Goal: Task Accomplishment & Management: Use online tool/utility

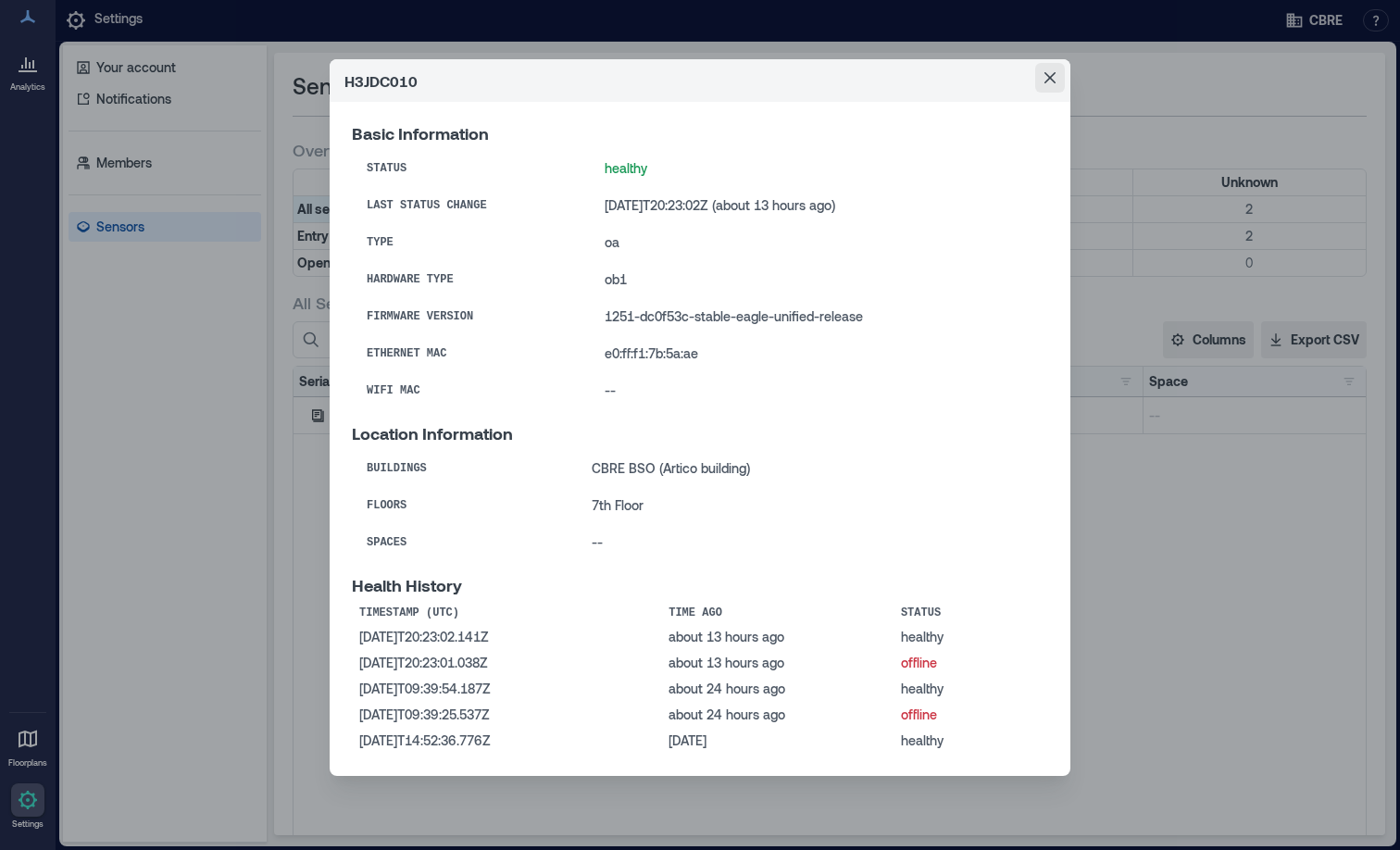
click at [1061, 78] on button "Close" at bounding box center [1050, 77] width 29 height 29
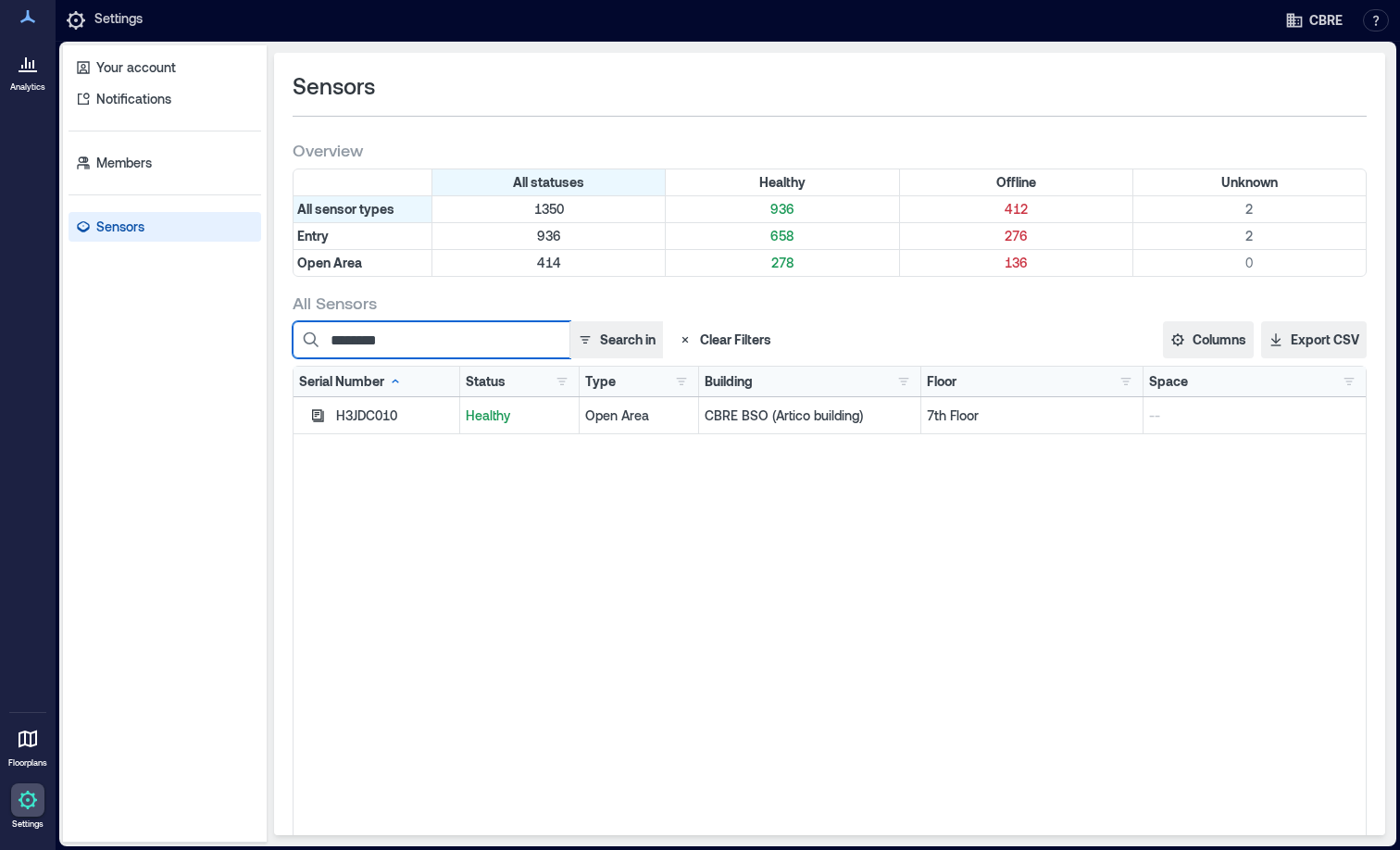
drag, startPoint x: 414, startPoint y: 335, endPoint x: 277, endPoint y: 350, distance: 137.8
click at [277, 350] on div "Sensors Overview All statuses Healthy Offline Unknown All sensor types 1350 936…" at bounding box center [829, 443] width 1111 height 782
paste input
click at [316, 409] on icon "button" at bounding box center [317, 415] width 12 height 12
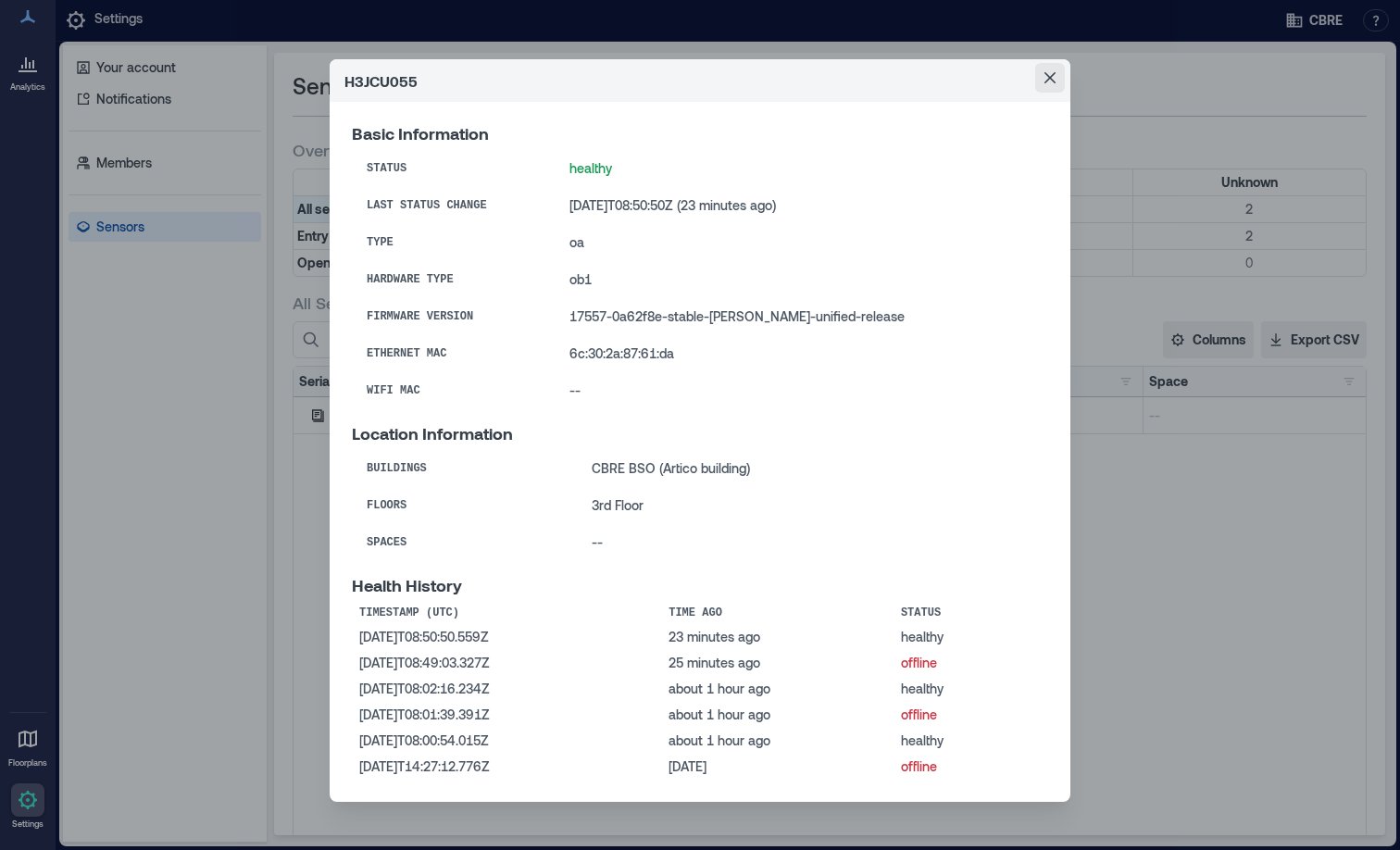
click at [1044, 76] on icon "Close" at bounding box center [1050, 78] width 11 height 11
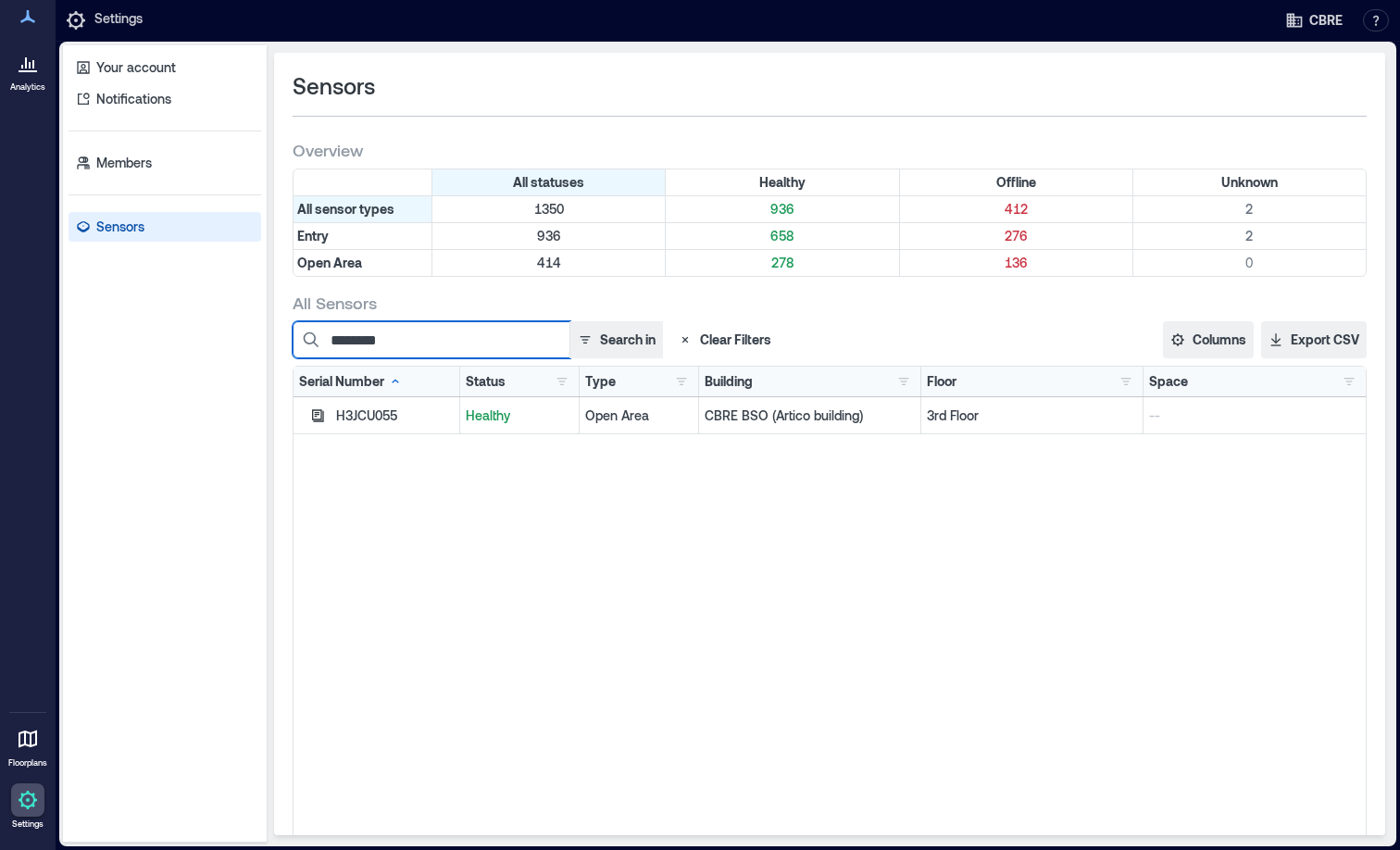
drag, startPoint x: 421, startPoint y: 347, endPoint x: 291, endPoint y: 331, distance: 131.0
click at [291, 331] on div "Sensors Overview All statuses Healthy Offline Unknown All sensor types 1350 936…" at bounding box center [829, 443] width 1111 height 782
paste input
type input "********"
click at [313, 414] on icon "button" at bounding box center [317, 415] width 12 height 12
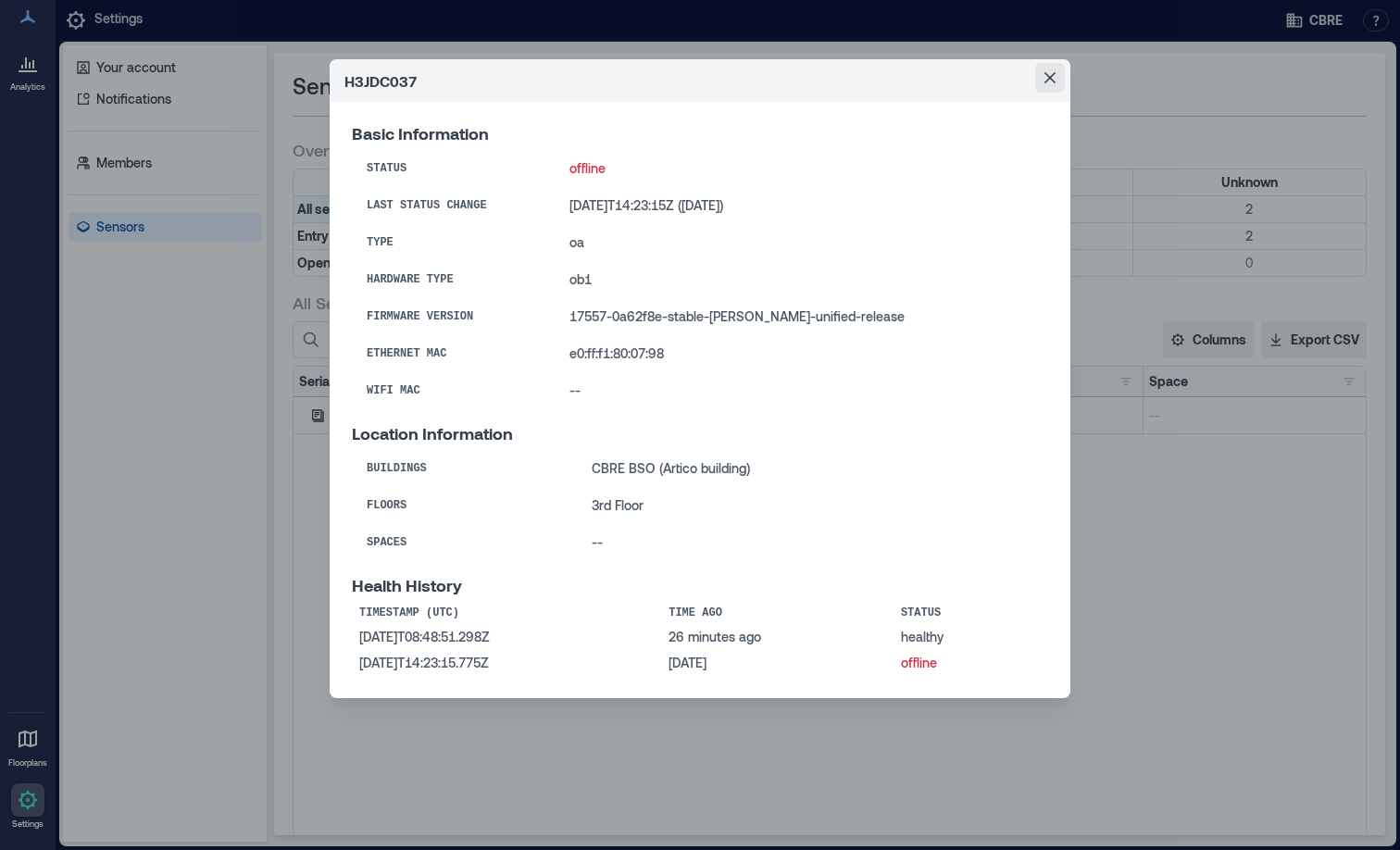
click at [1057, 83] on button "Close" at bounding box center [1050, 77] width 29 height 29
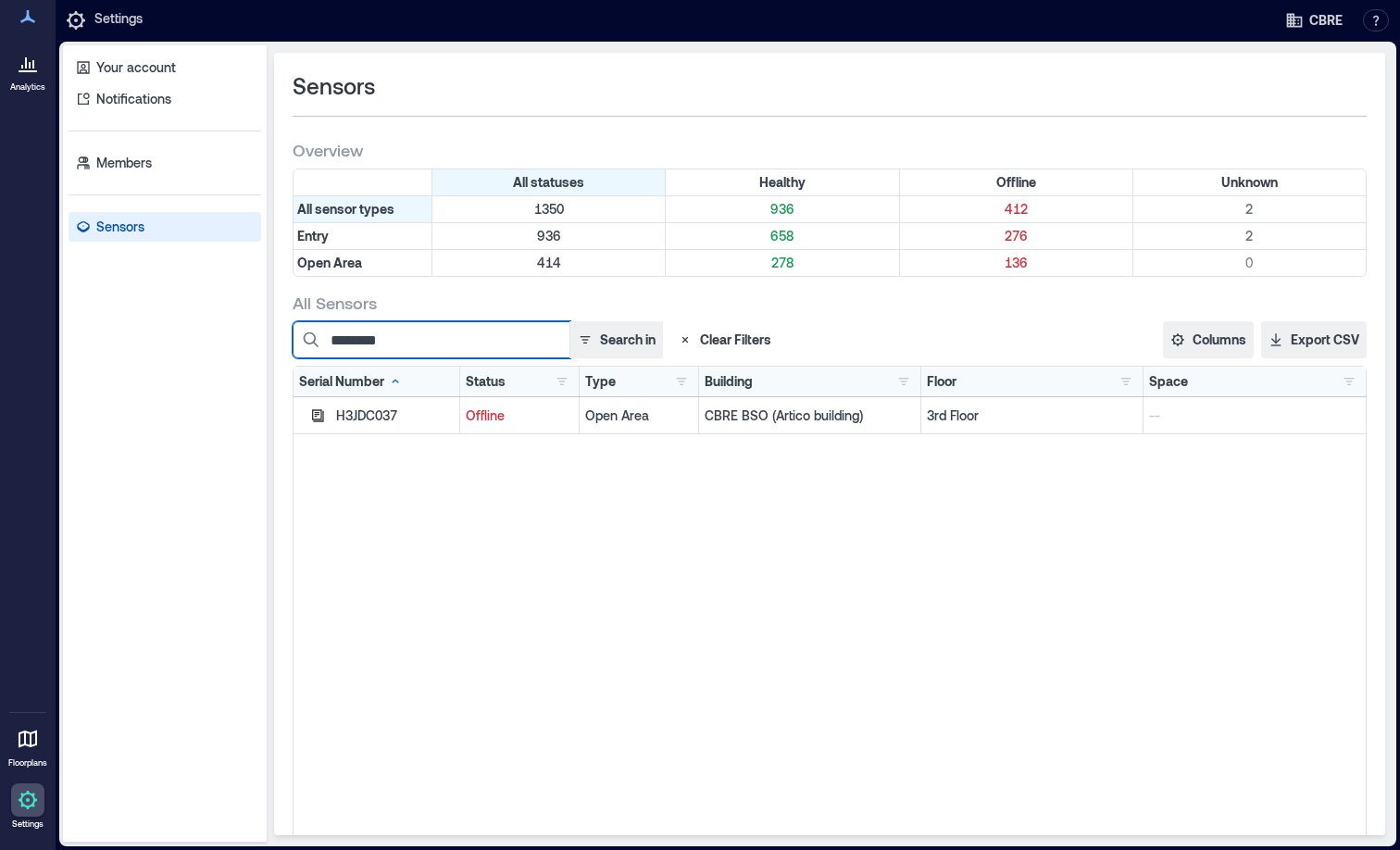
click at [434, 341] on input "********" at bounding box center [431, 339] width 278 height 37
drag, startPoint x: 424, startPoint y: 336, endPoint x: 295, endPoint y: 334, distance: 129.0
click at [295, 334] on input "********" at bounding box center [431, 339] width 278 height 37
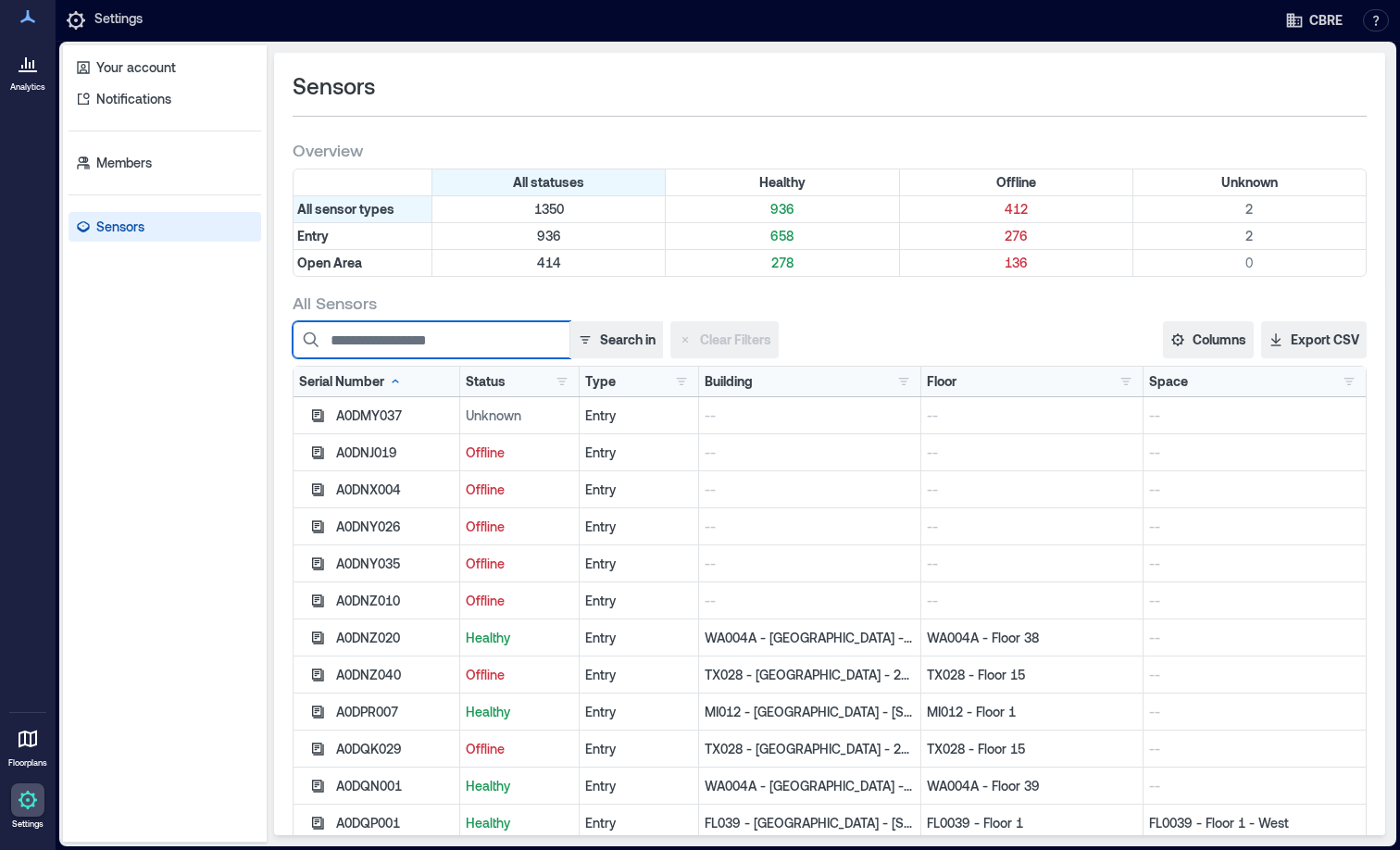
click at [472, 327] on input at bounding box center [431, 339] width 278 height 37
click at [468, 336] on input at bounding box center [431, 339] width 278 height 37
paste input "********"
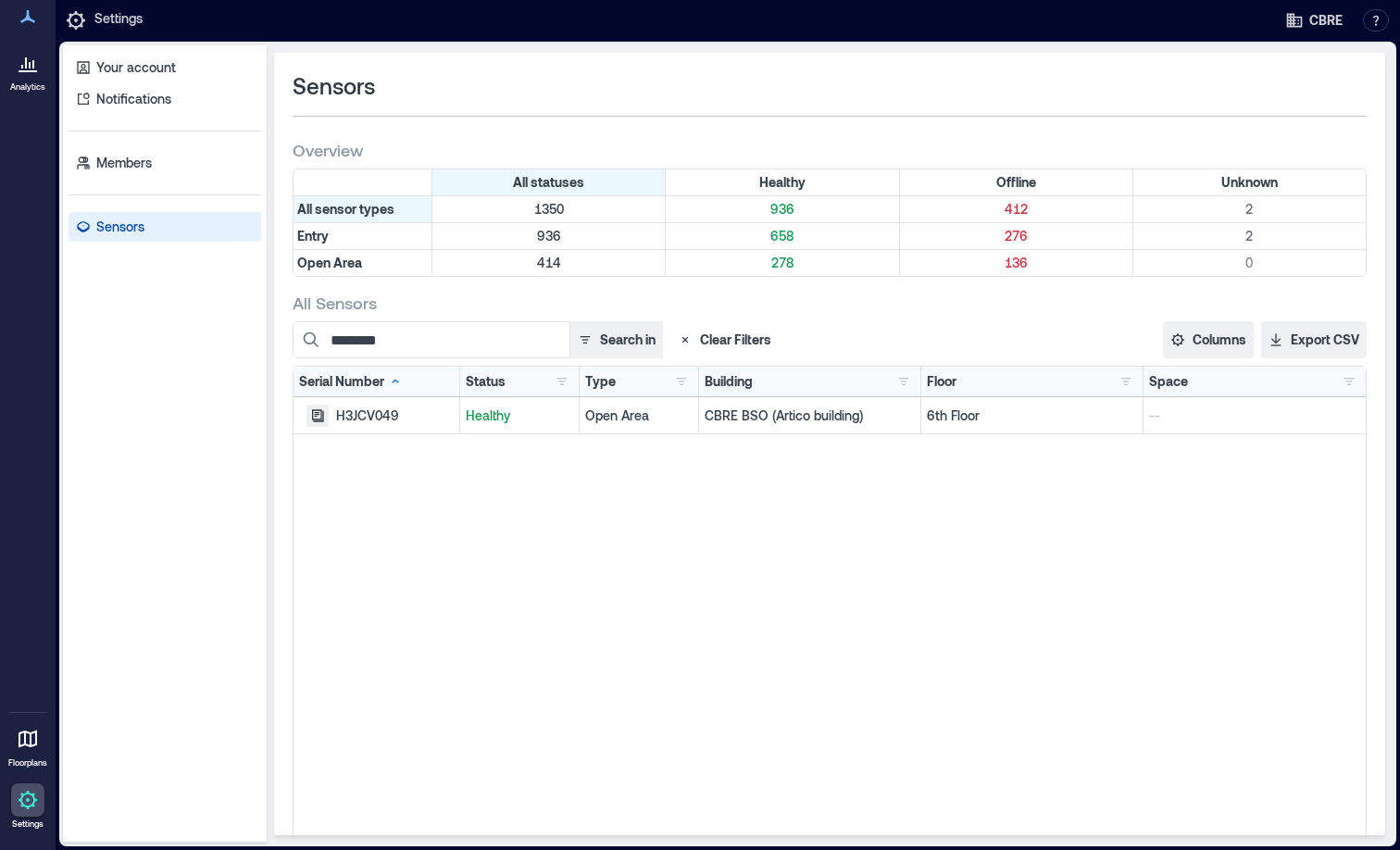
click at [321, 413] on icon "button" at bounding box center [317, 415] width 12 height 12
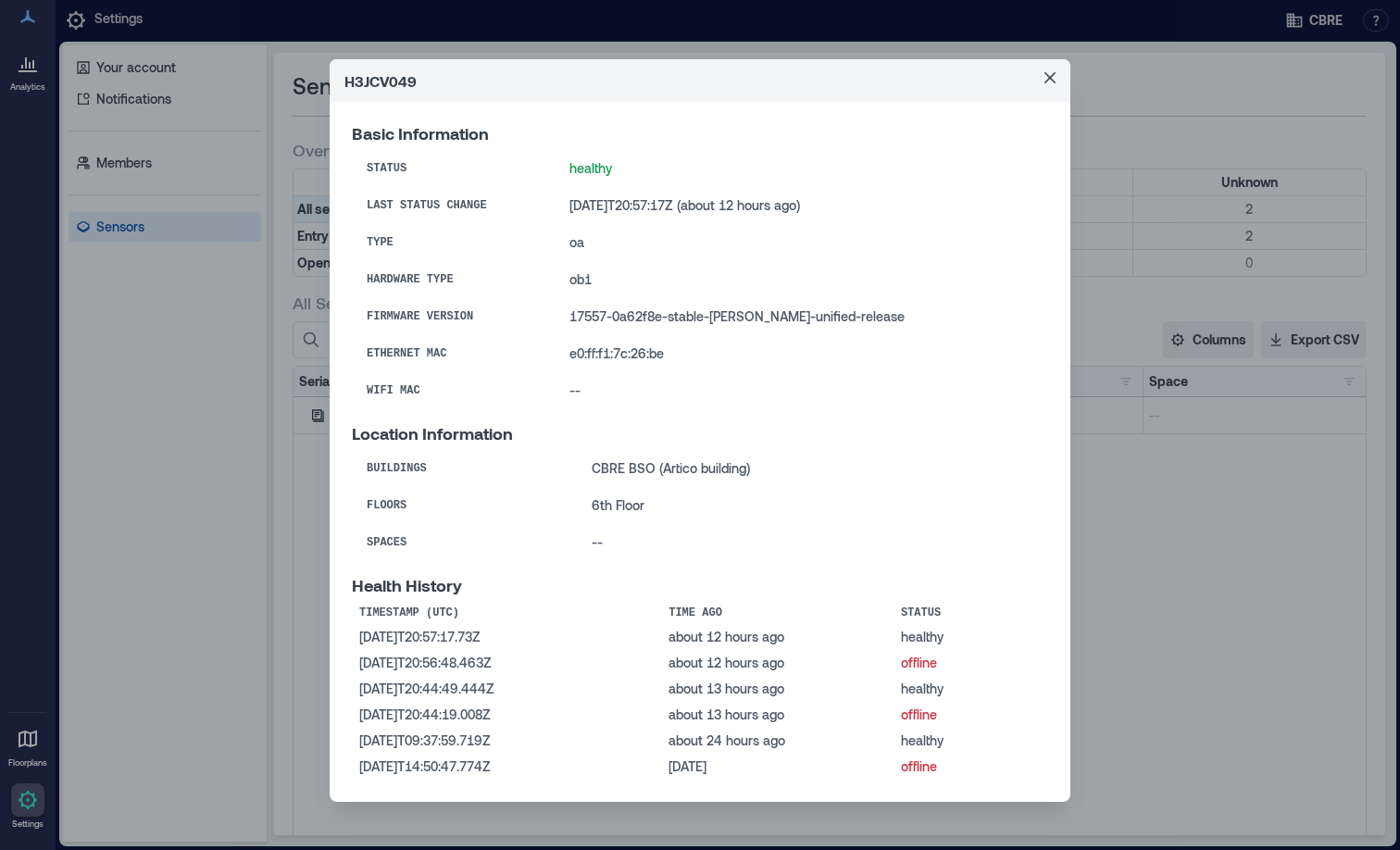
click at [1044, 76] on icon "Close" at bounding box center [1050, 78] width 11 height 11
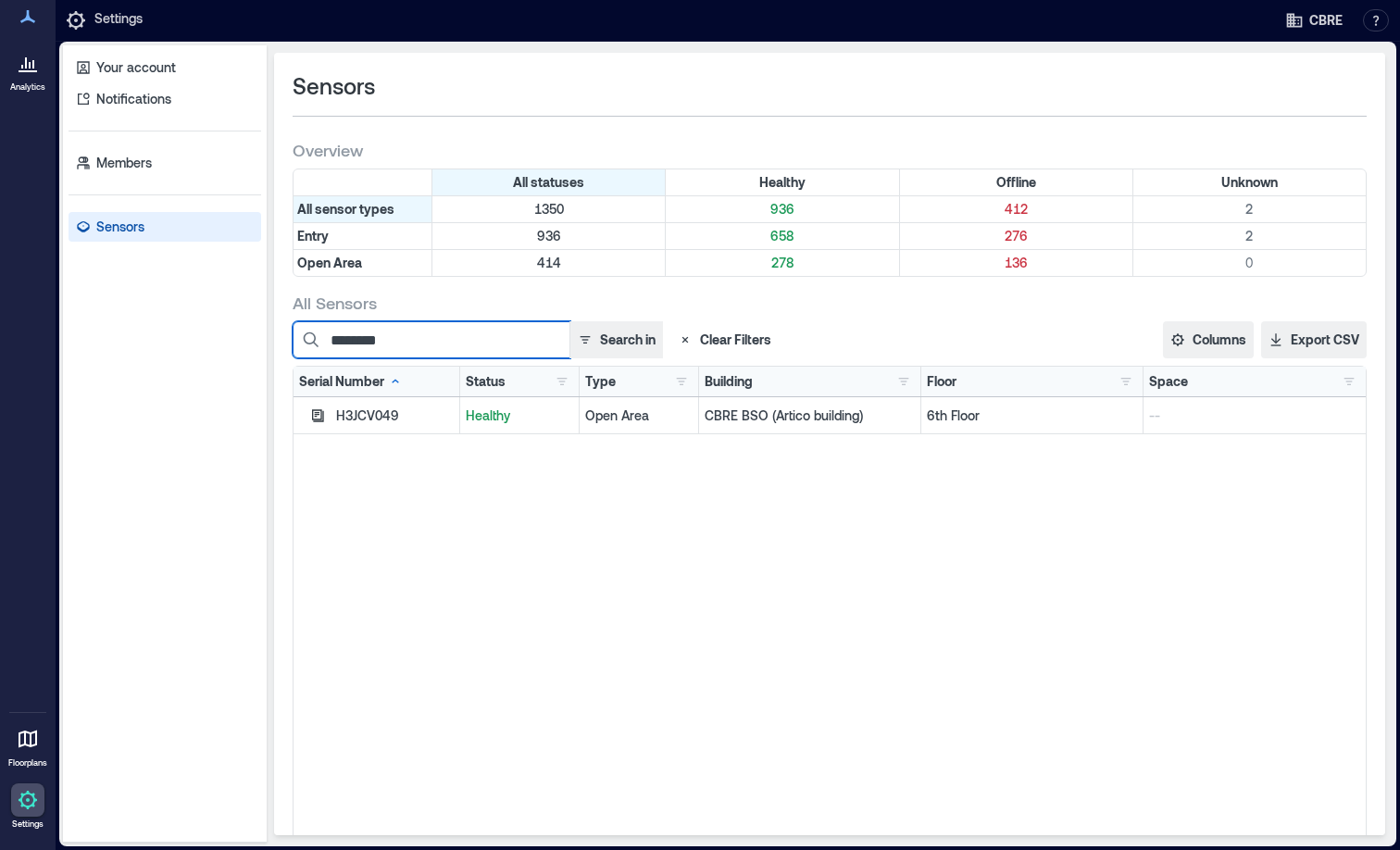
drag, startPoint x: 426, startPoint y: 345, endPoint x: 247, endPoint y: 338, distance: 179.1
click at [247, 338] on div "Your account Notifications Members Sensors Sensors Overview All statuses Health…" at bounding box center [728, 443] width 1329 height 797
paste input
click at [314, 419] on icon "button" at bounding box center [317, 415] width 12 height 12
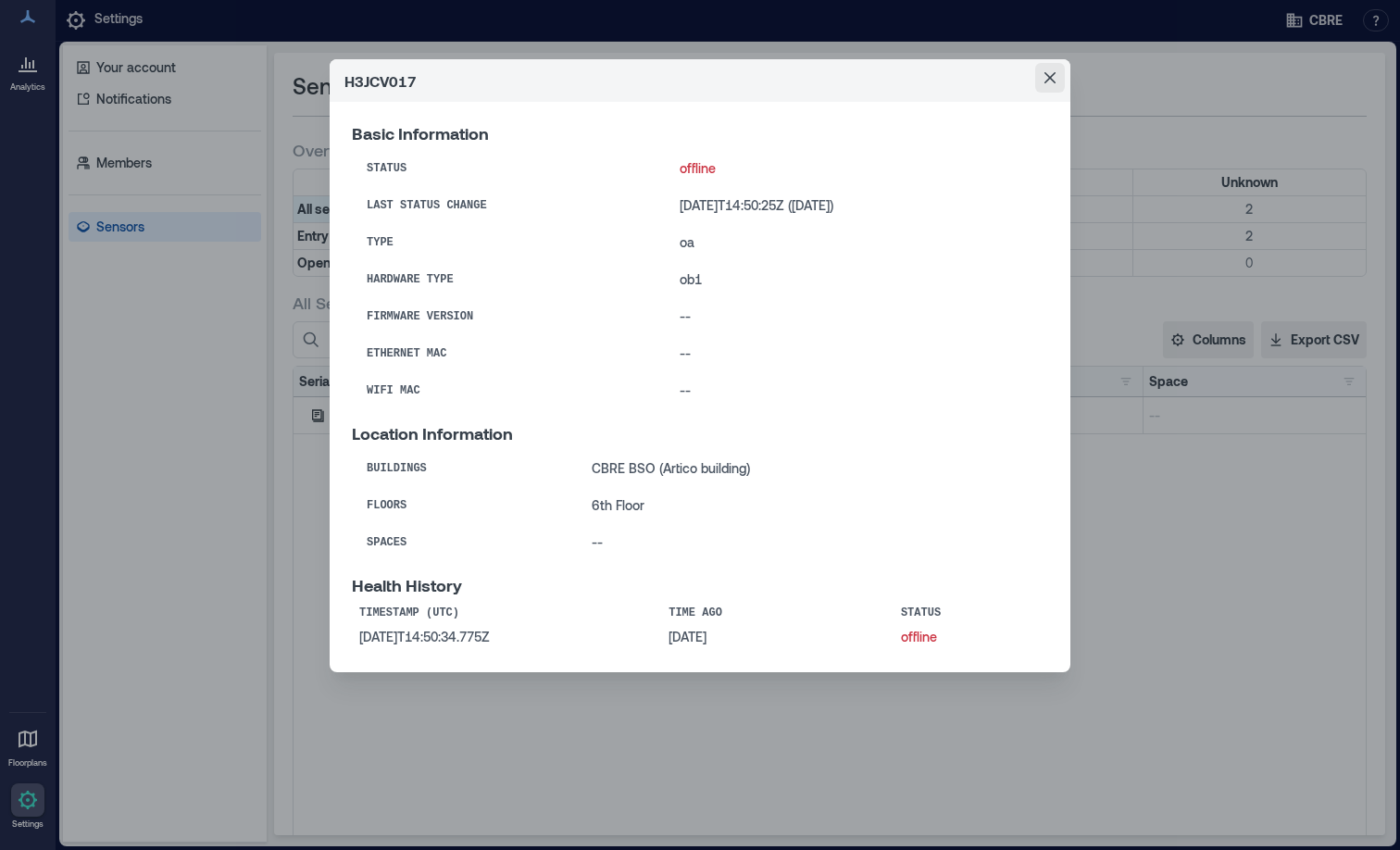
click at [1054, 81] on button "Close" at bounding box center [1050, 77] width 29 height 29
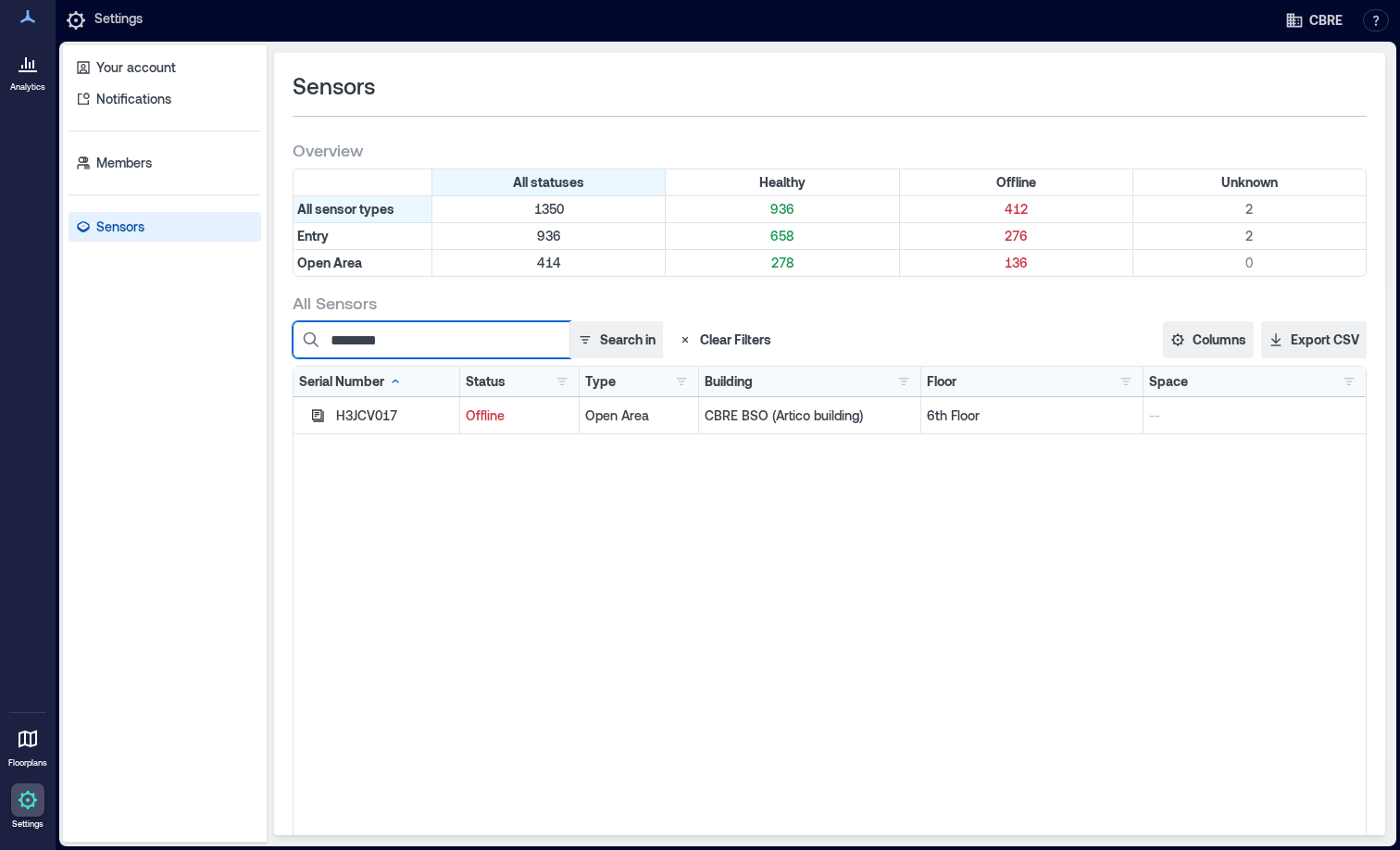
drag, startPoint x: 396, startPoint y: 344, endPoint x: 297, endPoint y: 344, distance: 99.0
click at [297, 344] on input "********" at bounding box center [431, 339] width 278 height 37
paste input
click at [314, 416] on icon "button" at bounding box center [317, 416] width 15 height 15
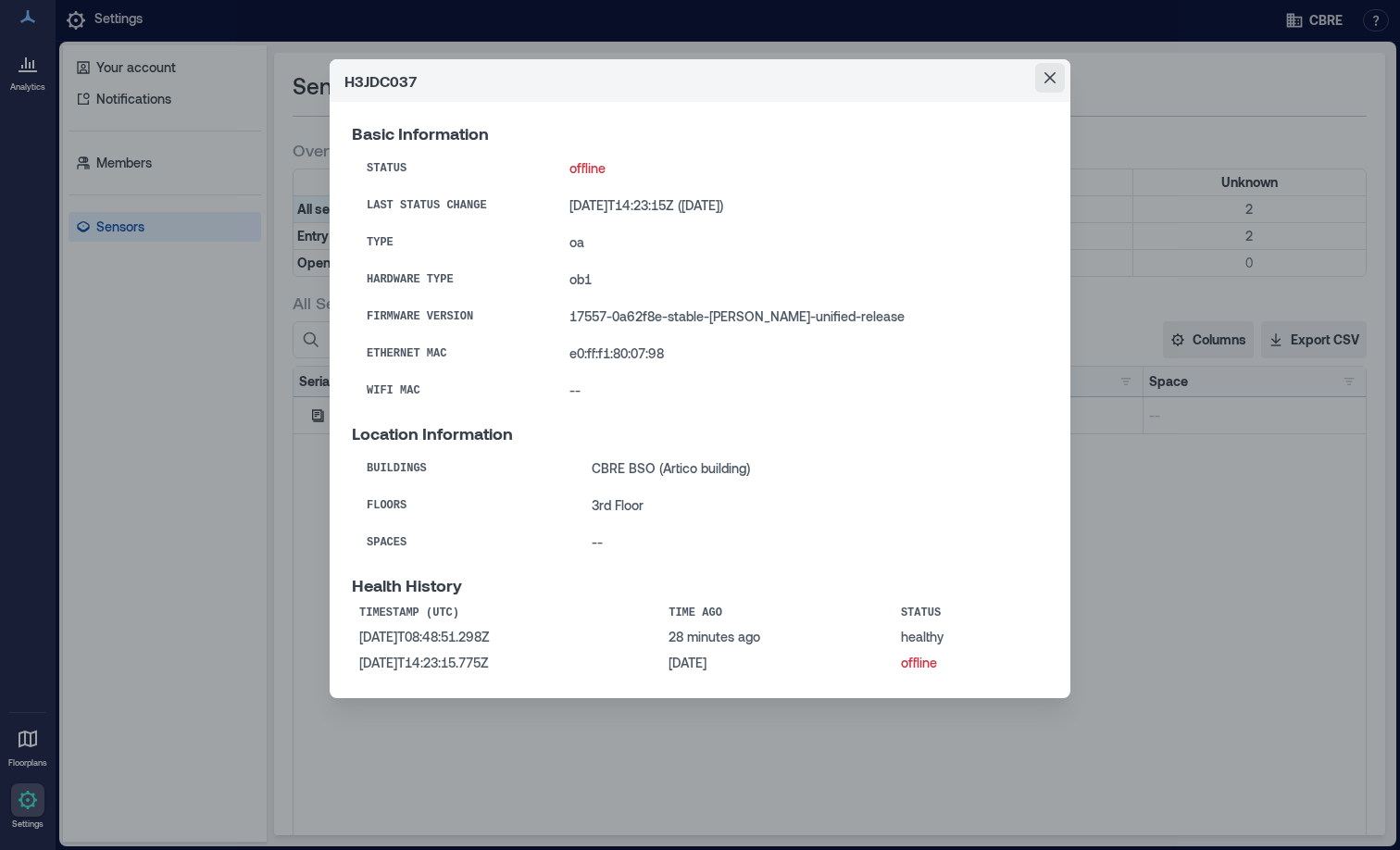
click at [1051, 78] on icon "Close" at bounding box center [1050, 78] width 11 height 11
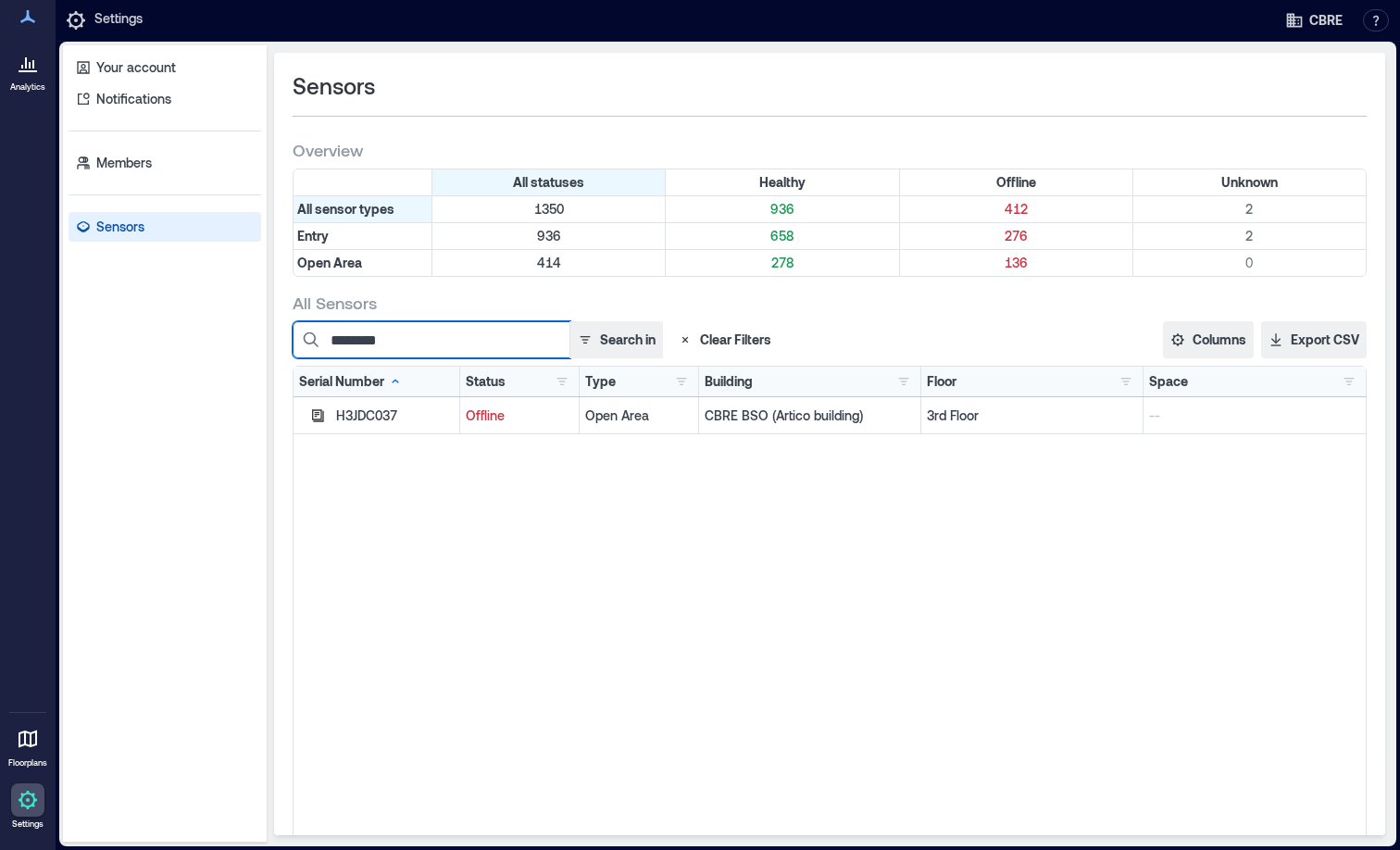
drag, startPoint x: 439, startPoint y: 354, endPoint x: 429, endPoint y: 341, distance: 16.4
click at [439, 354] on input "********" at bounding box center [431, 339] width 278 height 37
drag, startPoint x: 428, startPoint y: 340, endPoint x: 278, endPoint y: 340, distance: 150.0
click at [278, 340] on div "Sensors Overview All statuses Healthy Offline Unknown All sensor types 1350 936…" at bounding box center [829, 443] width 1111 height 782
paste input
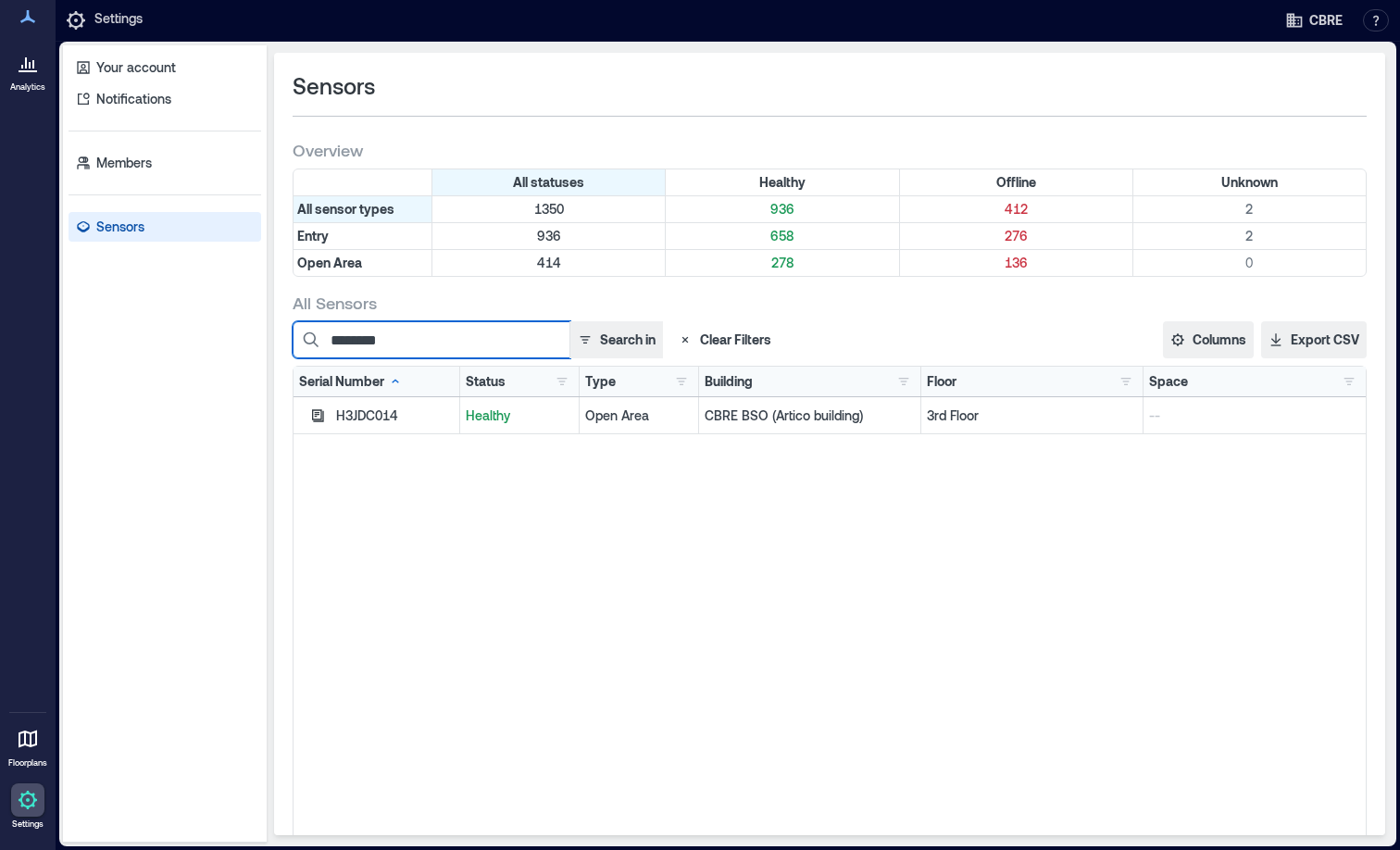
click at [422, 342] on input "********" at bounding box center [431, 339] width 278 height 37
drag, startPoint x: 411, startPoint y: 339, endPoint x: 292, endPoint y: 341, distance: 119.0
click at [292, 341] on div "Sensors Overview All statuses Healthy Offline Unknown All sensor types 1350 936…" at bounding box center [829, 443] width 1111 height 782
paste input
click at [320, 421] on icon "button" at bounding box center [317, 415] width 12 height 12
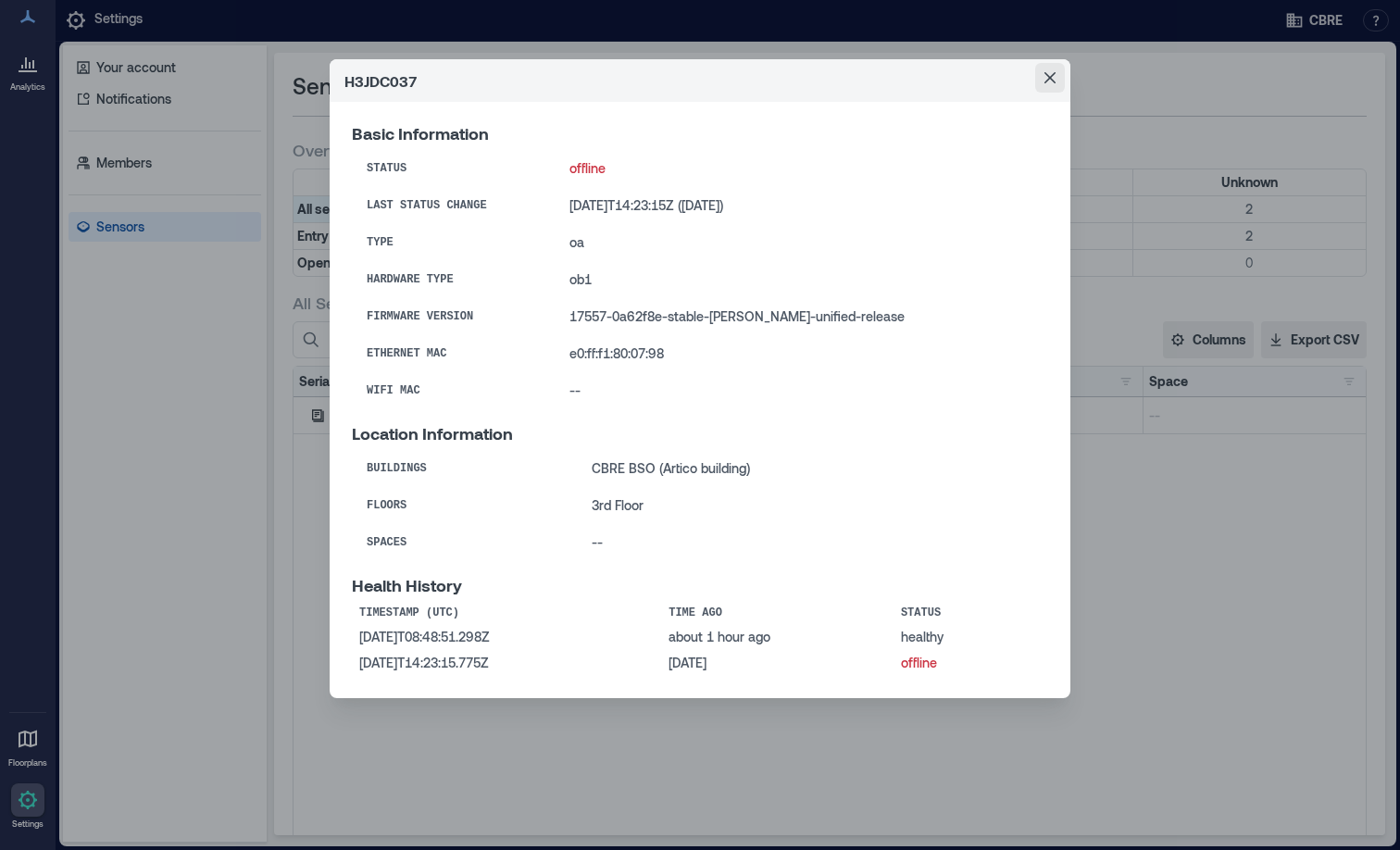
drag, startPoint x: 1052, startPoint y: 75, endPoint x: 1232, endPoint y: 833, distance: 779.1
click at [1052, 75] on icon "Close" at bounding box center [1050, 78] width 11 height 11
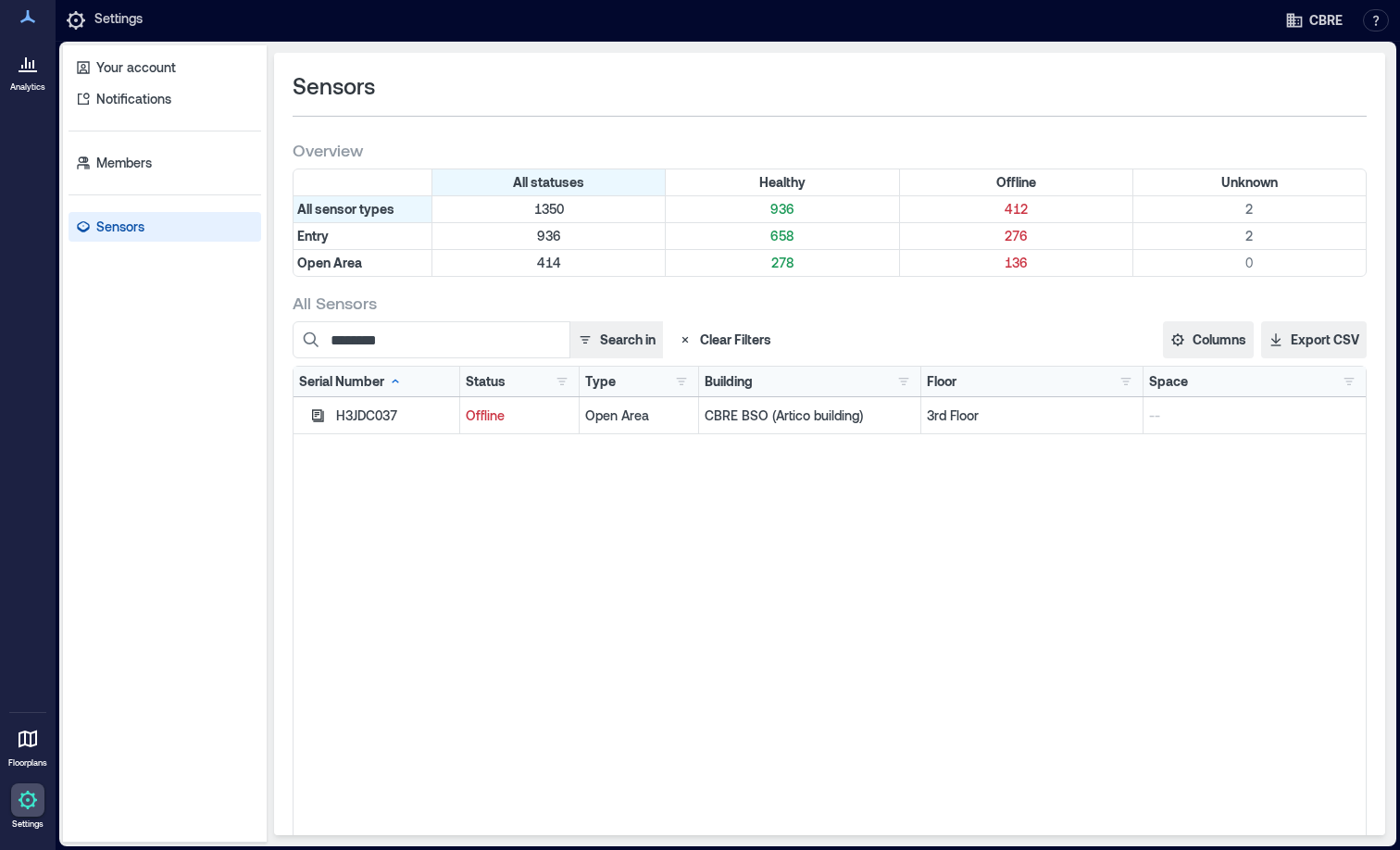
click at [471, 364] on div "******** Search in Clear Filters Columns Serial Number Status Type Building Flo…" at bounding box center [829, 590] width 1074 height 539
drag, startPoint x: 407, startPoint y: 343, endPoint x: 277, endPoint y: 341, distance: 130.0
click at [277, 341] on div "Sensors Overview All statuses Healthy Offline Unknown All sensor types 1350 936…" at bounding box center [829, 443] width 1111 height 782
paste input
click at [316, 418] on icon "button" at bounding box center [317, 416] width 15 height 15
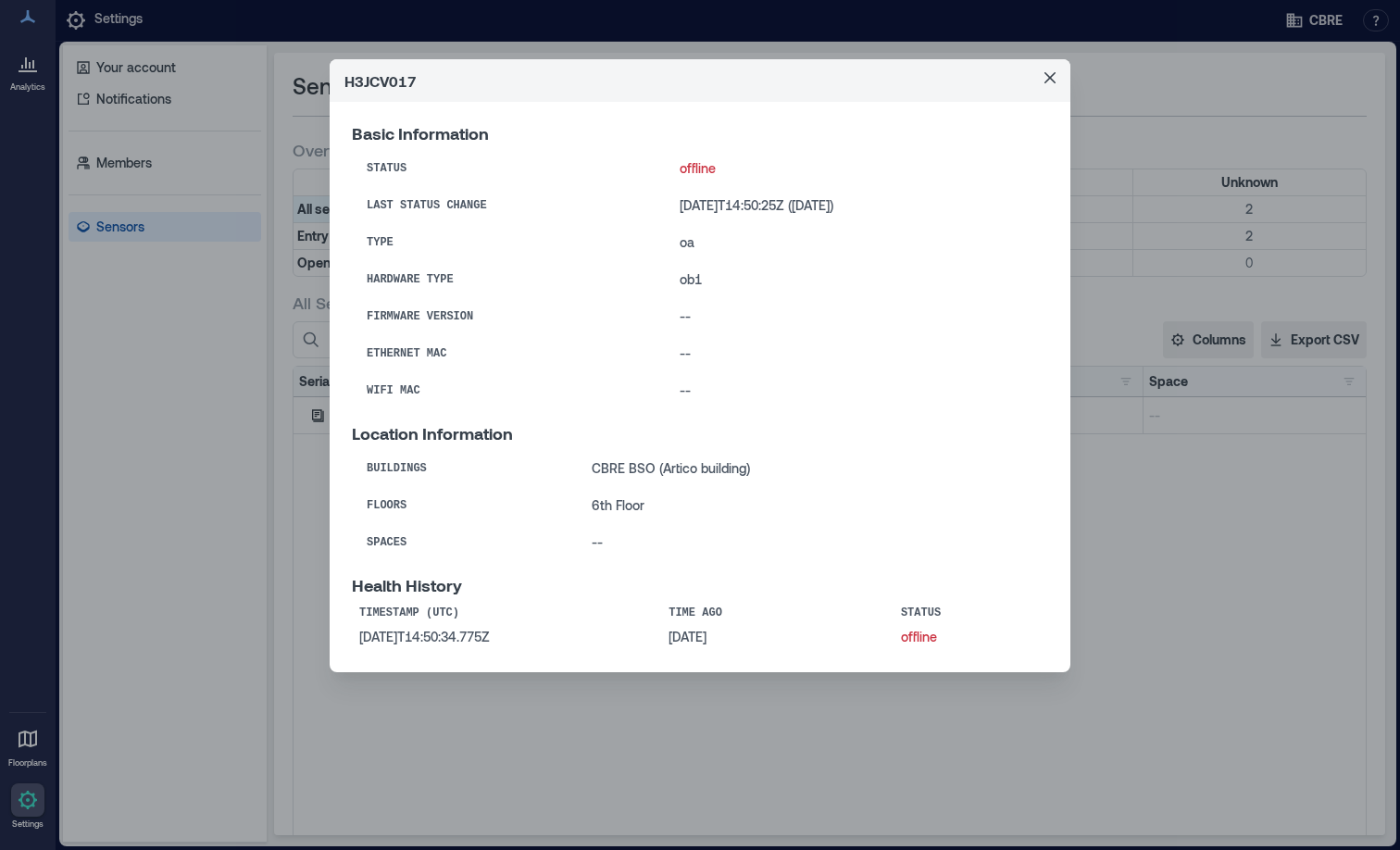
drag, startPoint x: 1049, startPoint y: 78, endPoint x: 1397, endPoint y: 83, distance: 348.0
click at [1048, 77] on icon "Close" at bounding box center [1050, 78] width 11 height 11
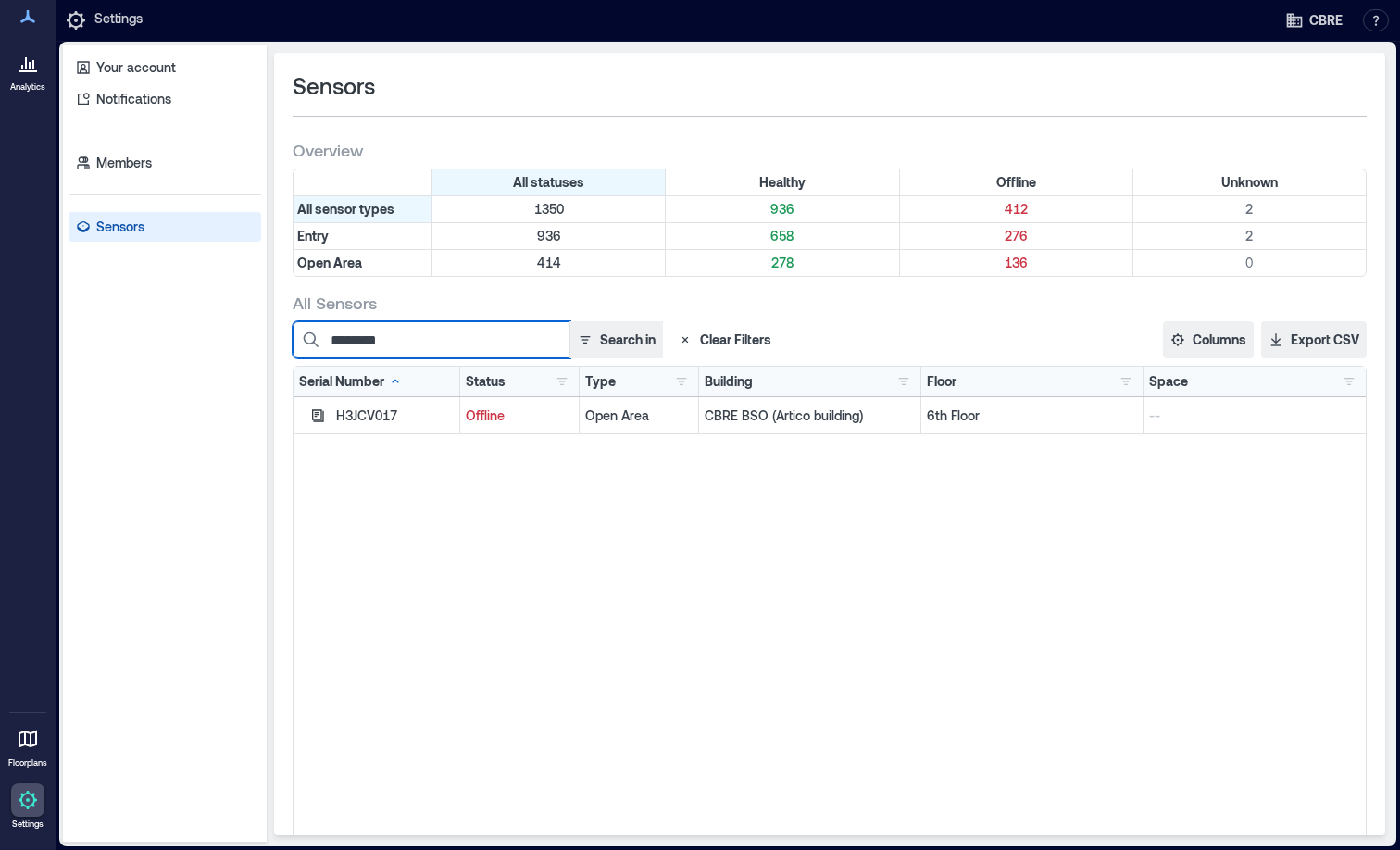
drag, startPoint x: 408, startPoint y: 339, endPoint x: 210, endPoint y: 340, distance: 198.0
click at [210, 340] on div "Your account Notifications Members Sensors Sensors Overview All statuses Health…" at bounding box center [728, 443] width 1329 height 797
paste input
click at [321, 414] on icon "button" at bounding box center [317, 415] width 12 height 12
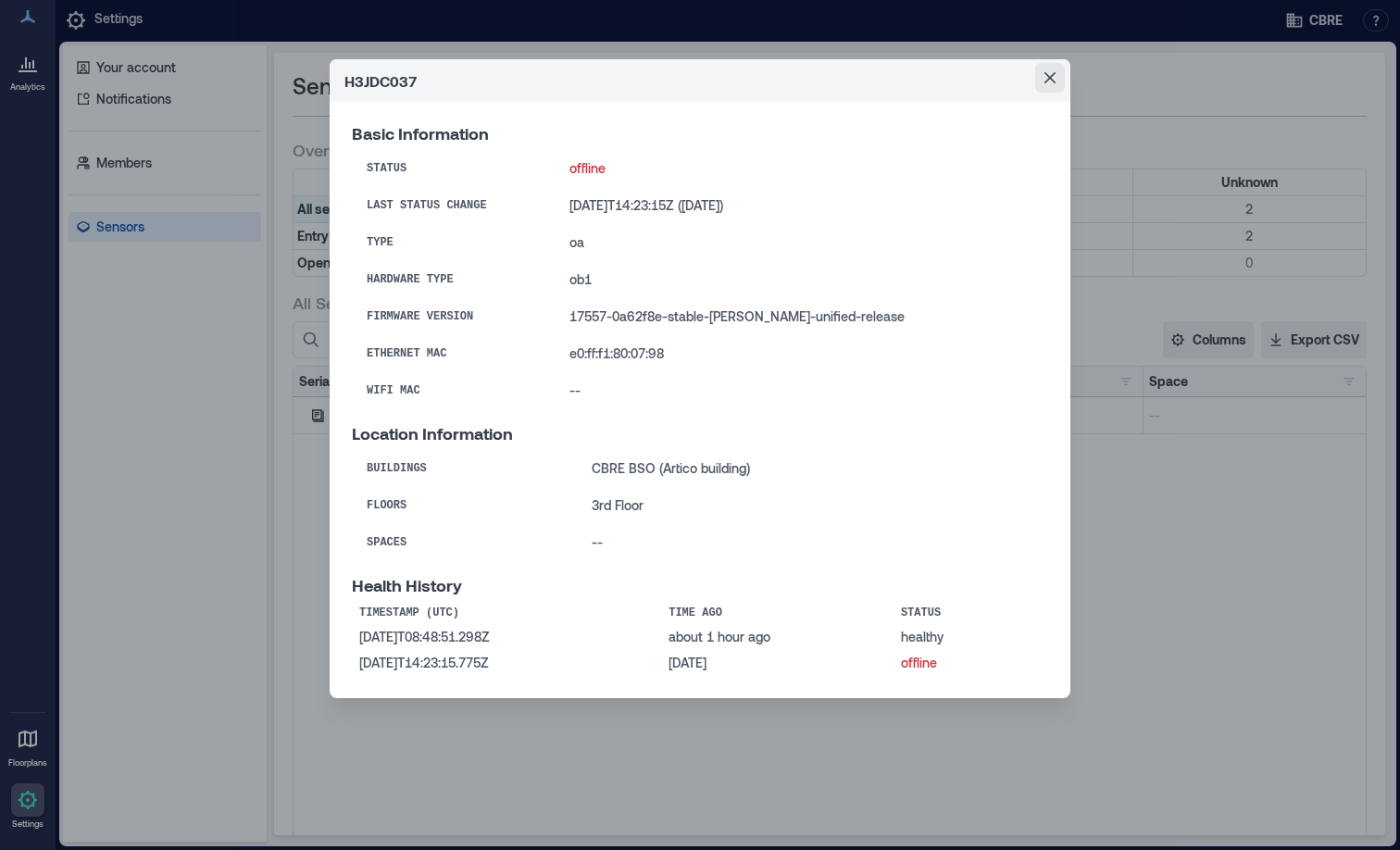
click at [1052, 83] on icon "Close" at bounding box center [1050, 78] width 11 height 11
click at [1049, 78] on icon "Close" at bounding box center [1050, 78] width 11 height 11
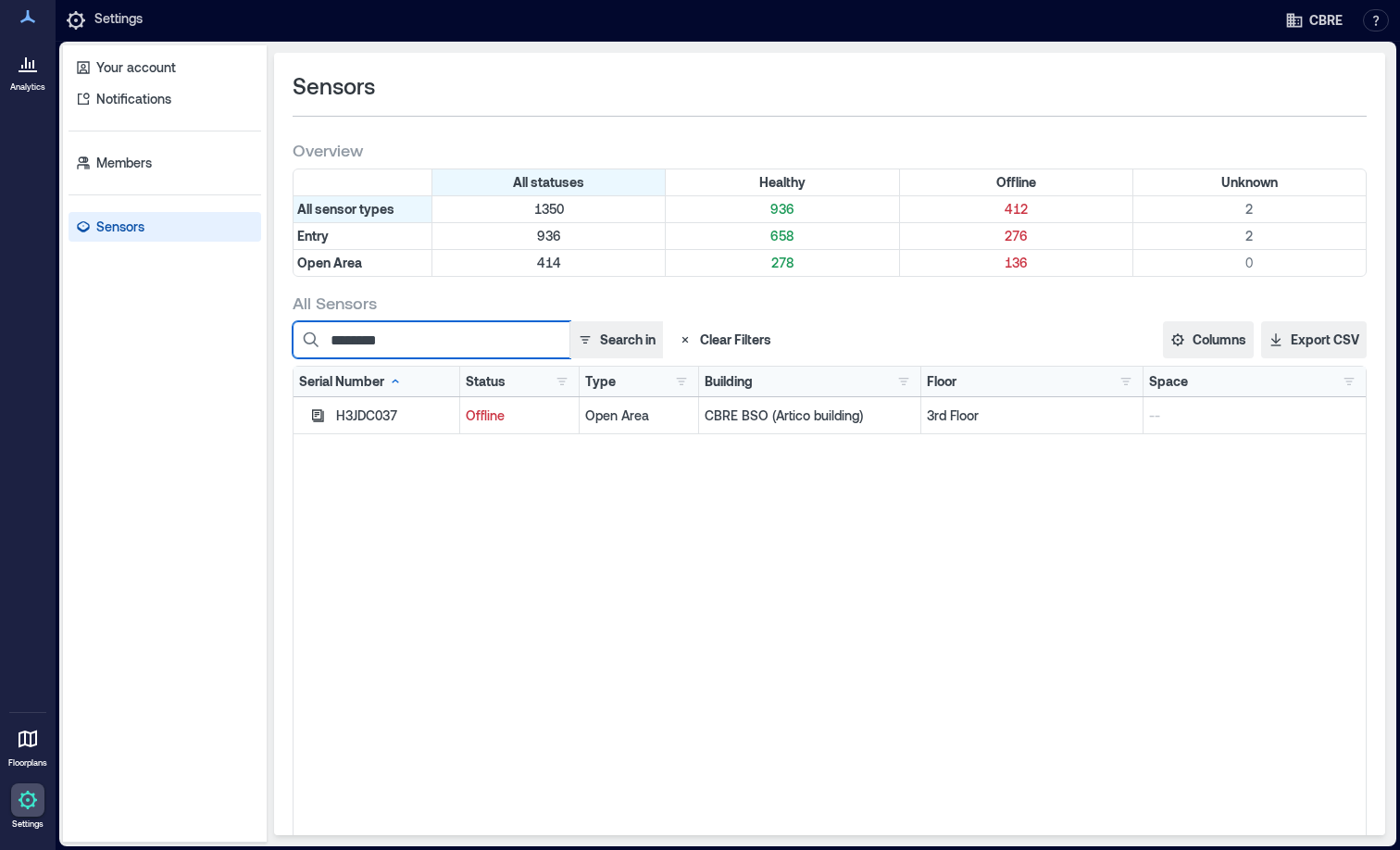
drag, startPoint x: 409, startPoint y: 338, endPoint x: 416, endPoint y: 345, distance: 9.9
click at [409, 338] on input "********" at bounding box center [431, 339] width 278 height 37
drag, startPoint x: 416, startPoint y: 345, endPoint x: 256, endPoint y: 345, distance: 160.0
click at [257, 345] on div "Your account Notifications Members Sensors Sensors Overview All statuses Health…" at bounding box center [728, 443] width 1329 height 797
paste input
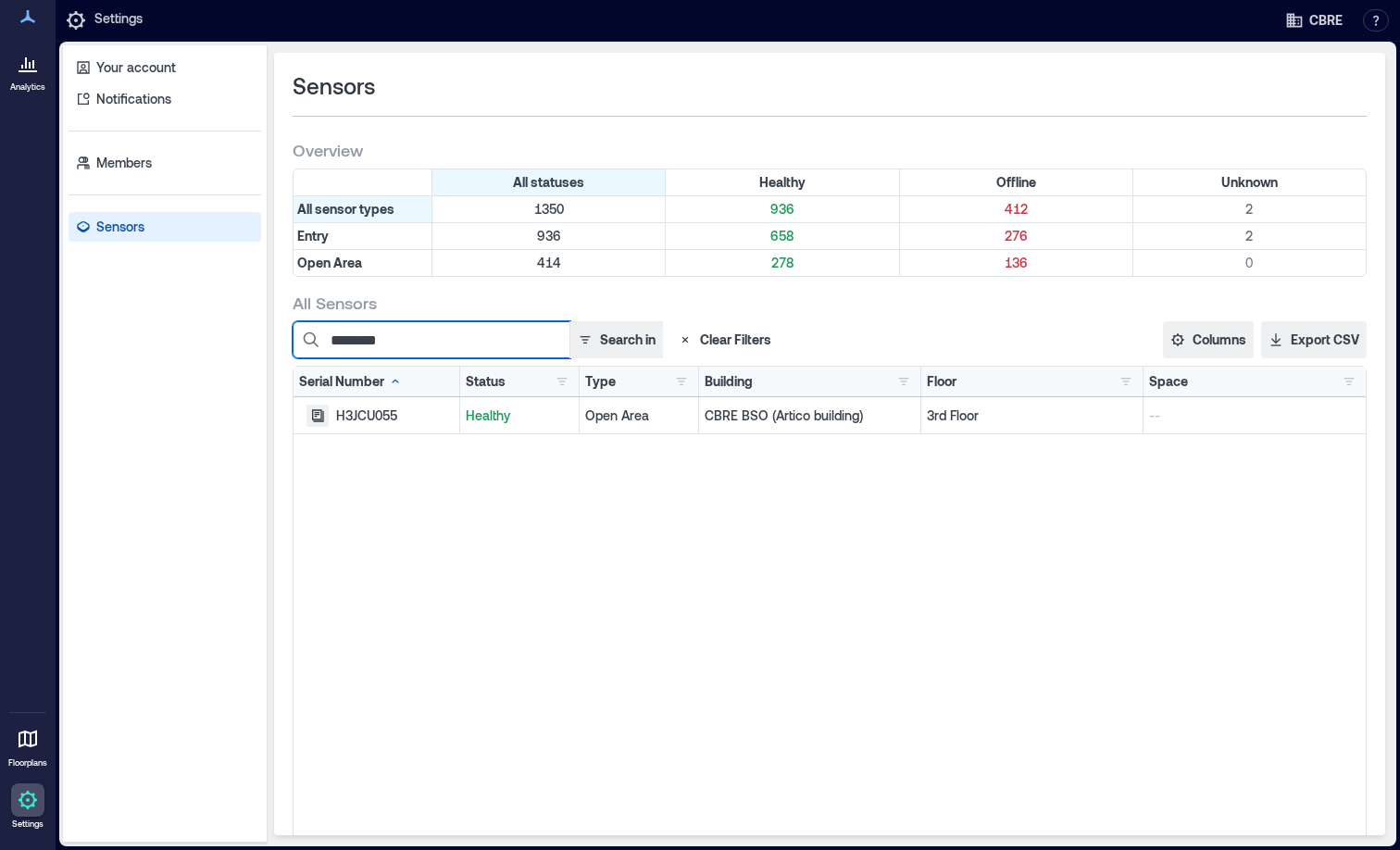
type input "********"
click at [321, 409] on icon "button" at bounding box center [317, 415] width 12 height 12
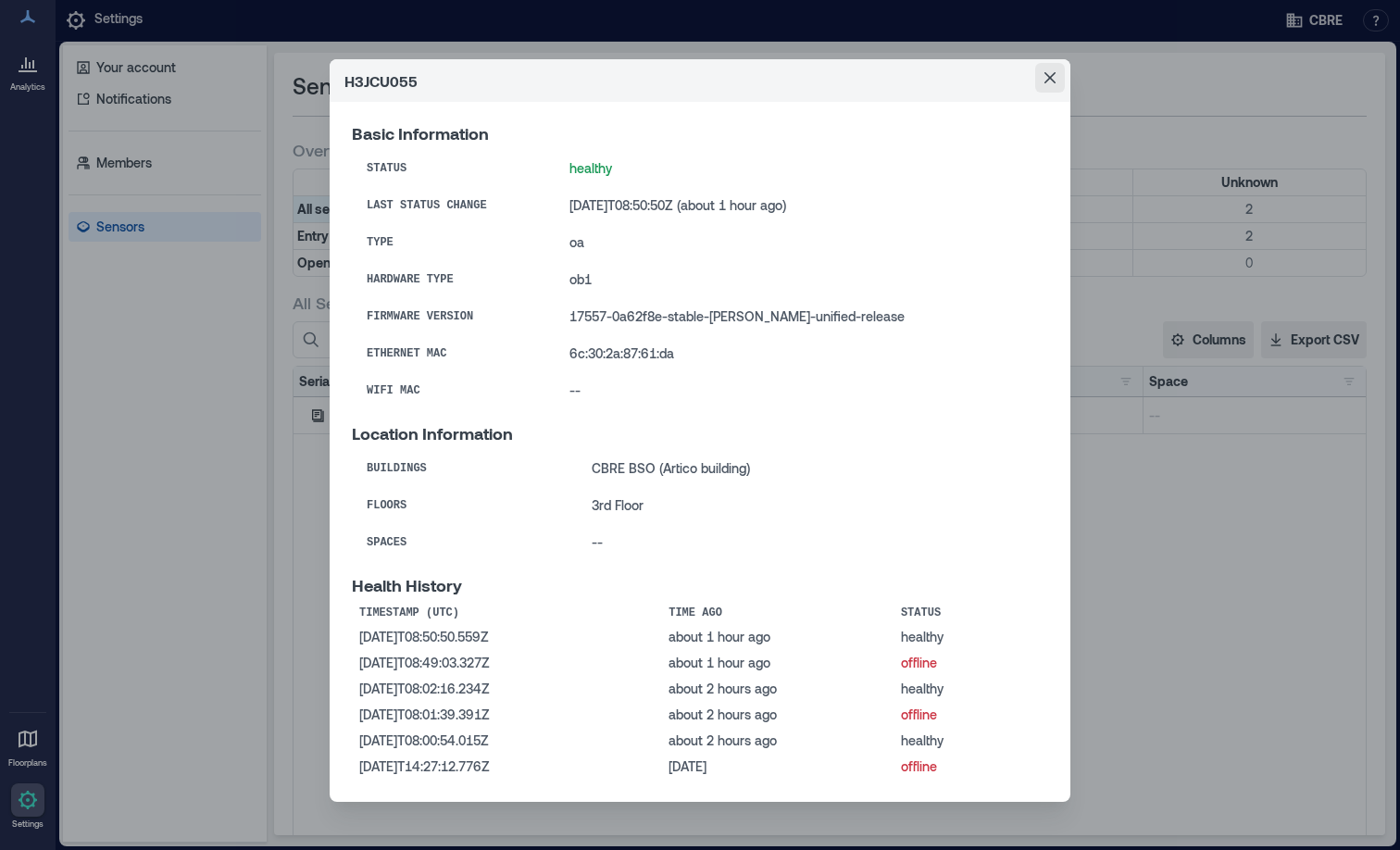
click at [1049, 85] on button "Close" at bounding box center [1050, 77] width 29 height 29
click at [1047, 84] on button "Close" at bounding box center [1050, 77] width 29 height 29
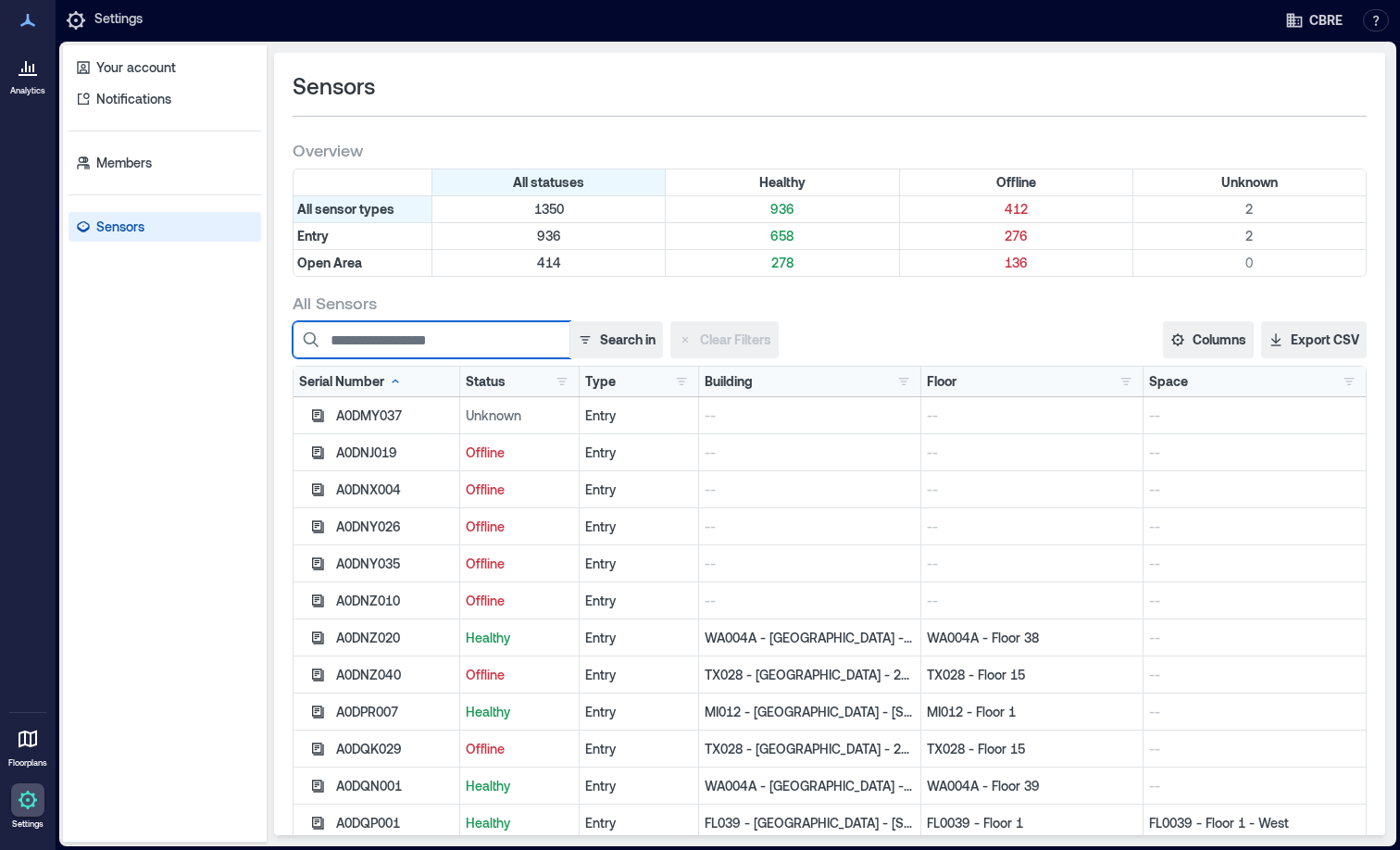
click at [513, 337] on input at bounding box center [431, 339] width 278 height 37
paste input "********"
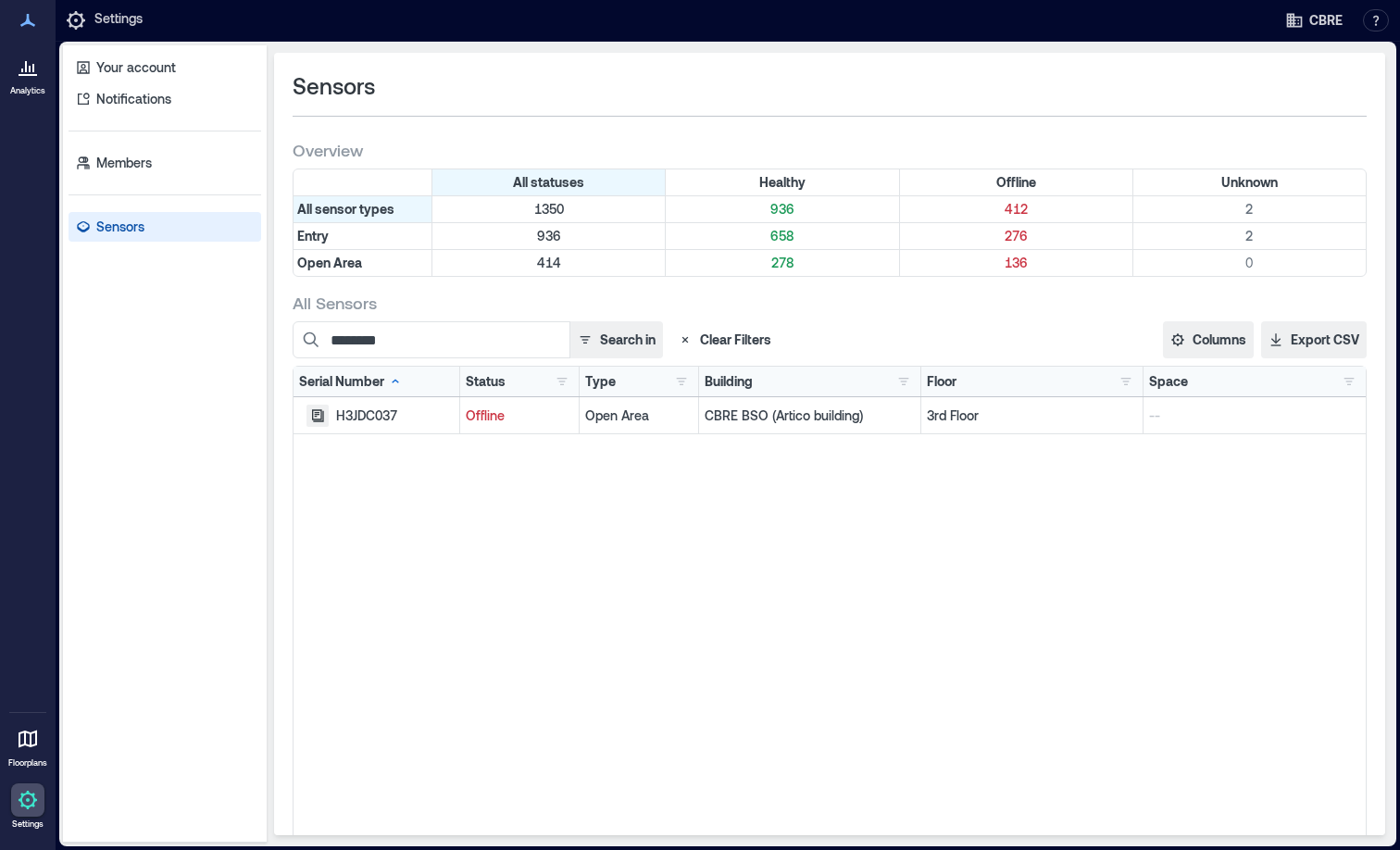
click at [320, 419] on icon "button" at bounding box center [317, 415] width 12 height 12
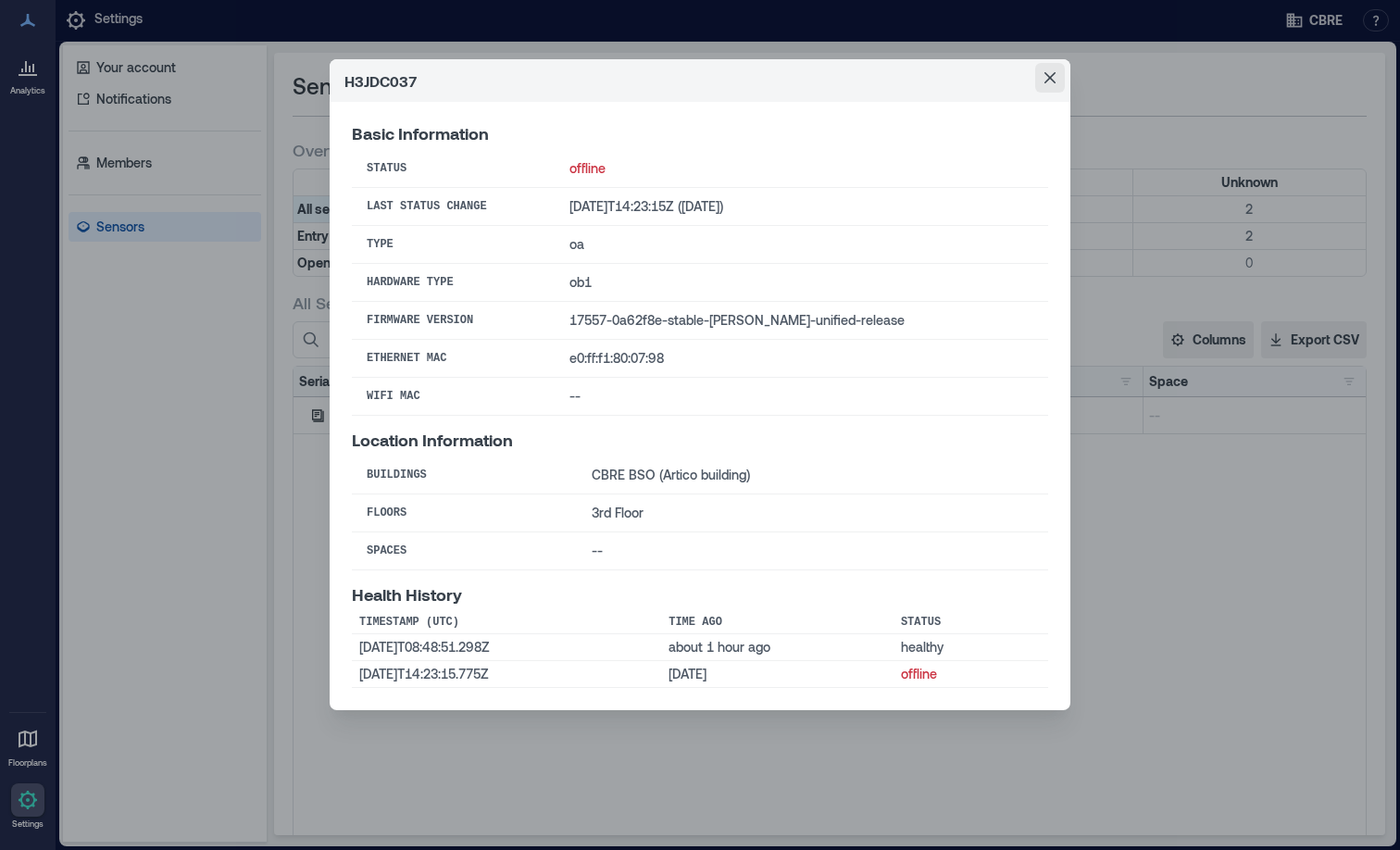
click at [1056, 77] on button "Close" at bounding box center [1050, 77] width 29 height 29
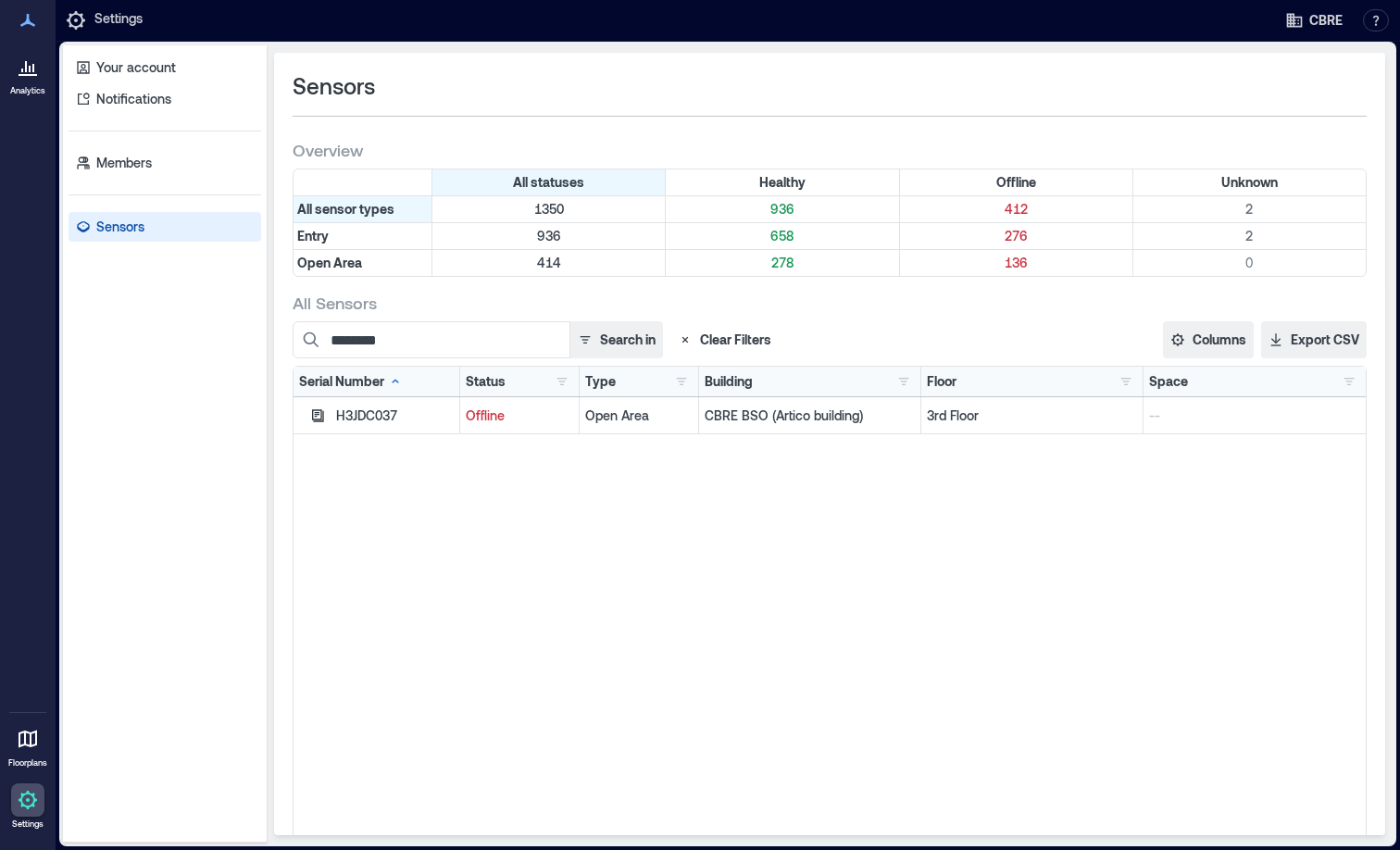
drag, startPoint x: 862, startPoint y: 772, endPoint x: 1393, endPoint y: 669, distance: 540.9
click at [862, 772] on div "H3JDC037 Offline Open Area CBRE BSO (Artico building) 3rd Floor --" at bounding box center [829, 629] width 1072 height 463
drag, startPoint x: 418, startPoint y: 332, endPoint x: 319, endPoint y: 329, distance: 99.0
click at [319, 329] on input "********" at bounding box center [431, 339] width 278 height 37
paste input
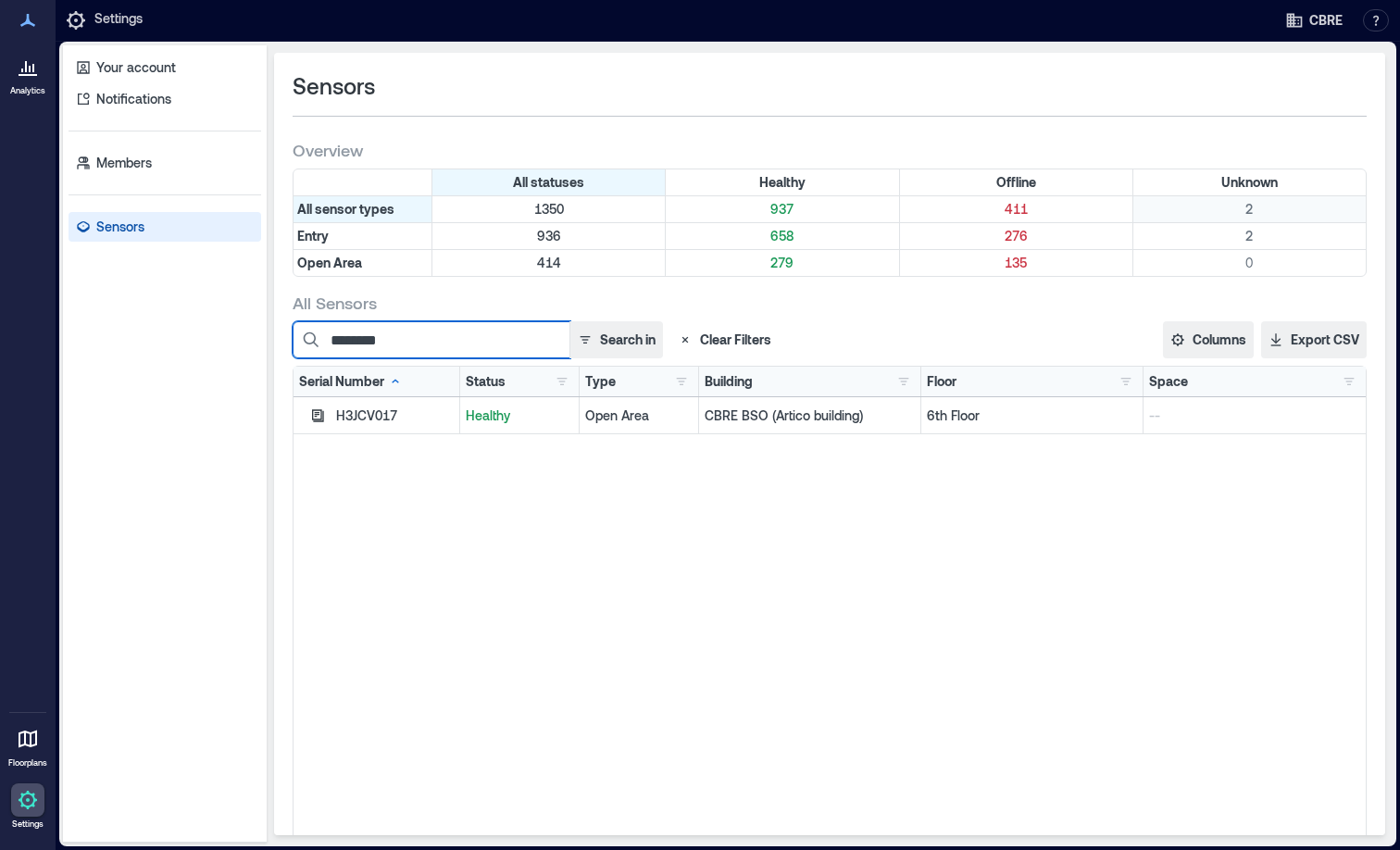
type input "********"
